Goal: Information Seeking & Learning: Learn about a topic

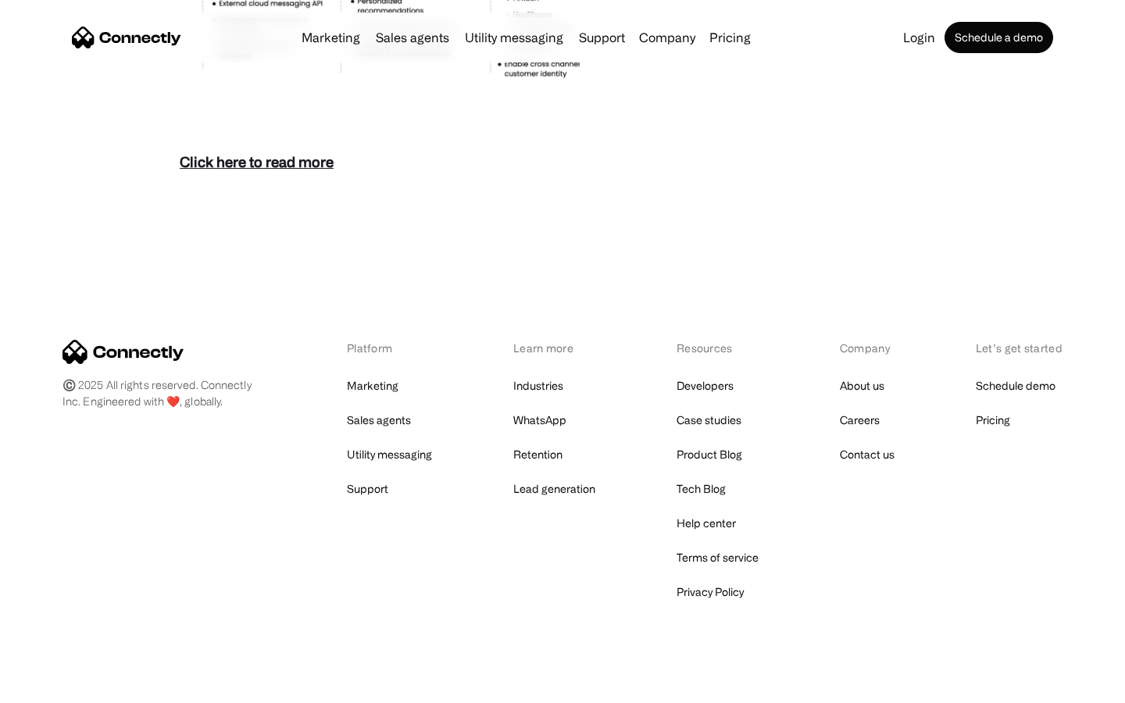
scroll to position [6773, 0]
